Goal: Find specific page/section: Find specific page/section

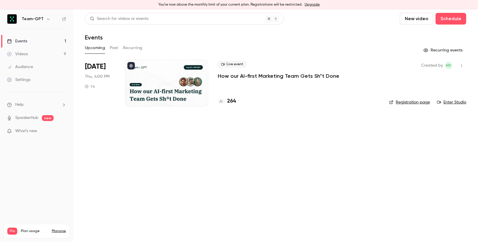
click at [223, 104] on div "264" at bounding box center [227, 101] width 18 height 8
